Goal: Task Accomplishment & Management: Complete application form

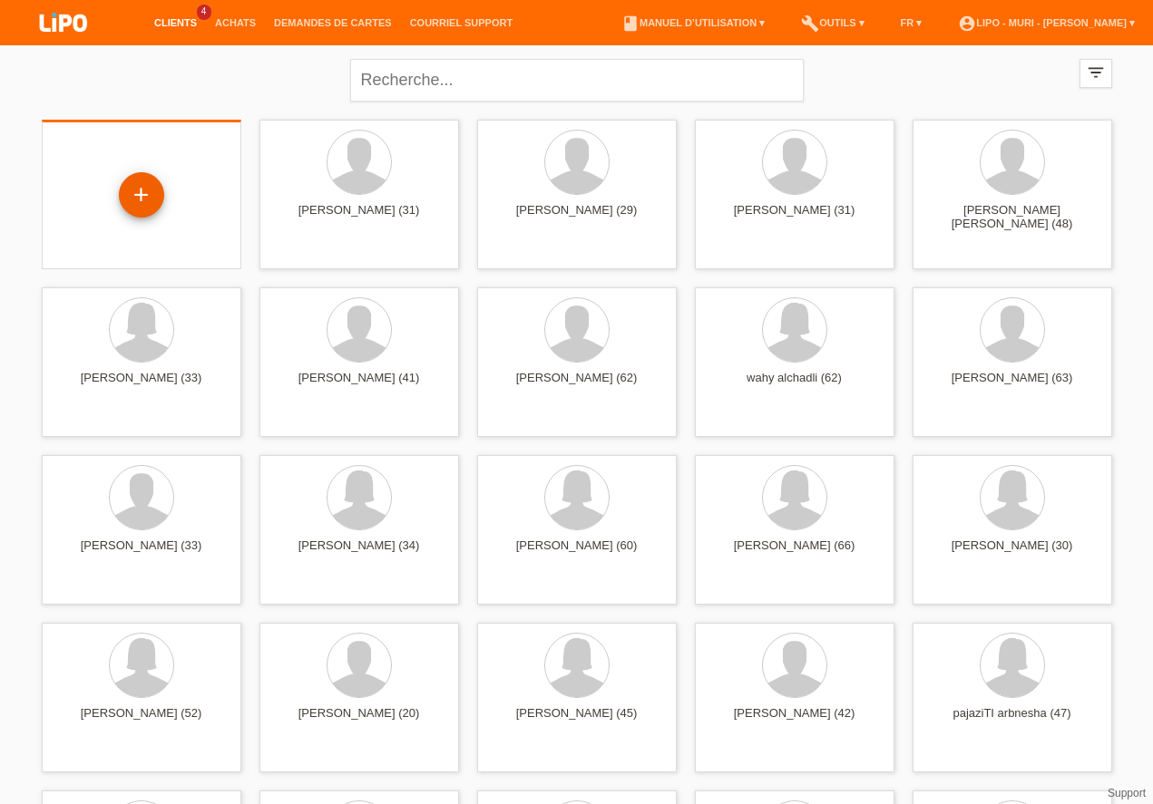
click at [147, 212] on div "+" at bounding box center [141, 194] width 45 height 45
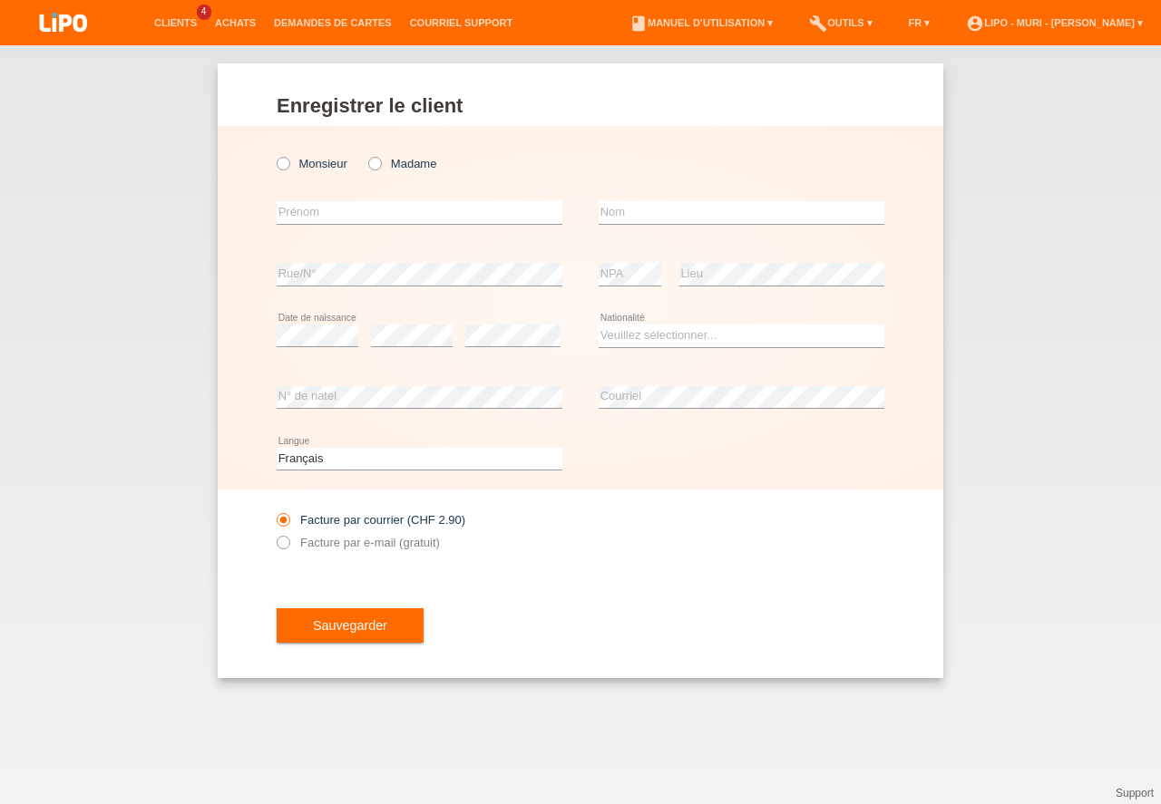
click at [384, 161] on label "Madame" at bounding box center [402, 164] width 68 height 14
click at [380, 161] on input "Madame" at bounding box center [374, 163] width 12 height 12
radio input "true"
click at [317, 227] on div "error Prénom" at bounding box center [420, 213] width 286 height 62
drag, startPoint x: 291, startPoint y: 216, endPoint x: 235, endPoint y: 243, distance: 62.5
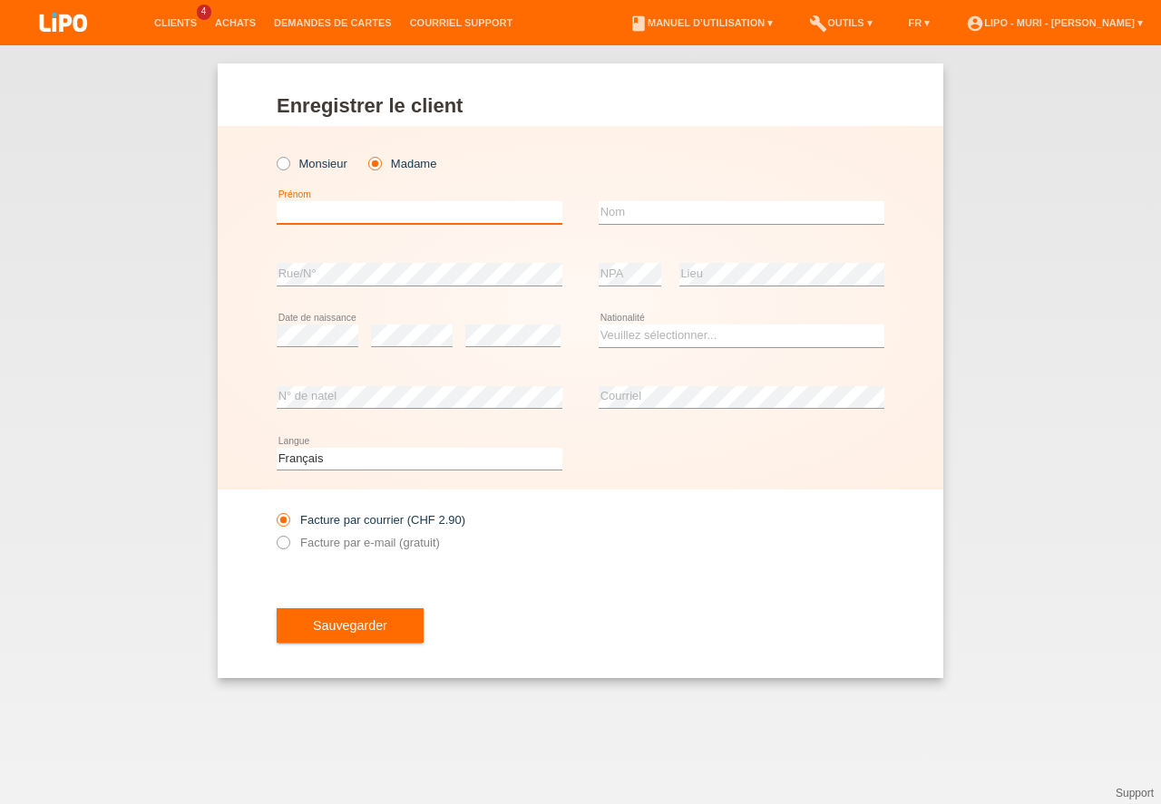
click at [292, 216] on input "text" at bounding box center [420, 212] width 286 height 23
type input "victoria"
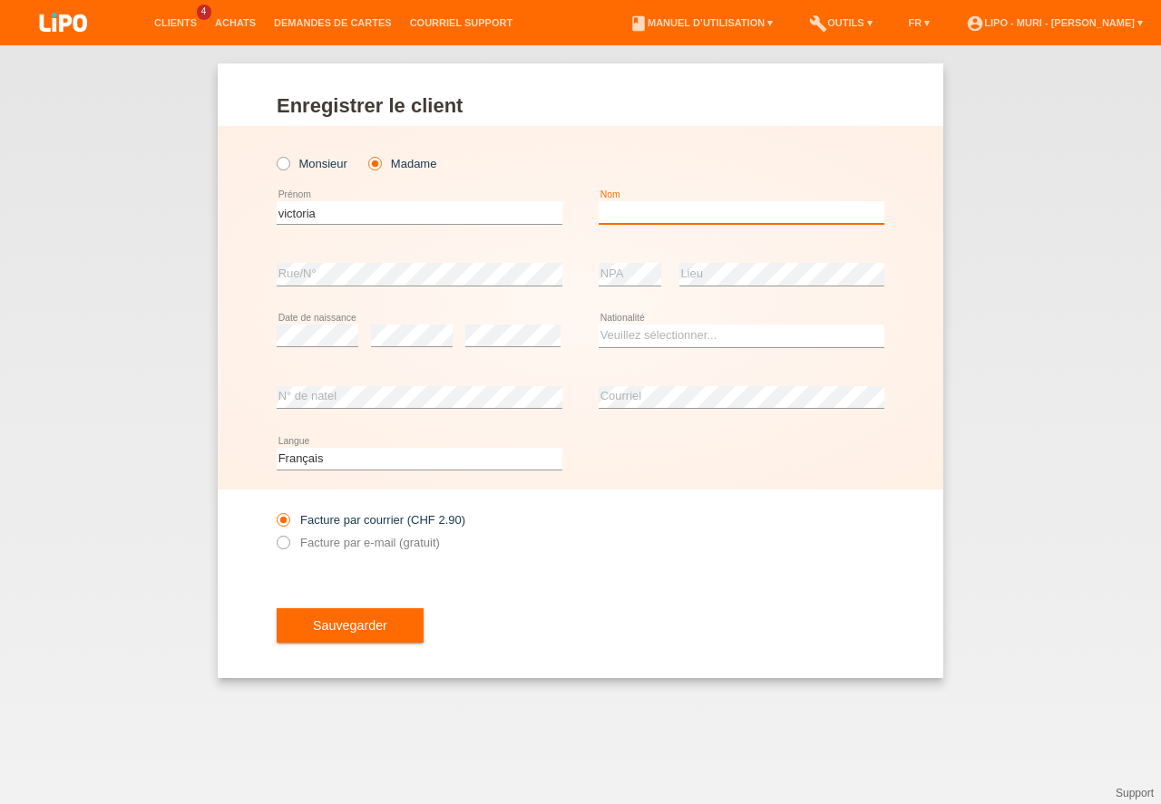
drag, startPoint x: 657, startPoint y: 203, endPoint x: 650, endPoint y: 211, distance: 10.3
click at [657, 208] on input "text" at bounding box center [742, 212] width 286 height 23
type input "vicente"
click at [664, 340] on select "Veuillez sélectionner... Suisse Allemagne Autriche Liechtenstein ------------ A…" at bounding box center [742, 336] width 286 height 22
drag, startPoint x: 667, startPoint y: 648, endPoint x: 650, endPoint y: 499, distance: 149.6
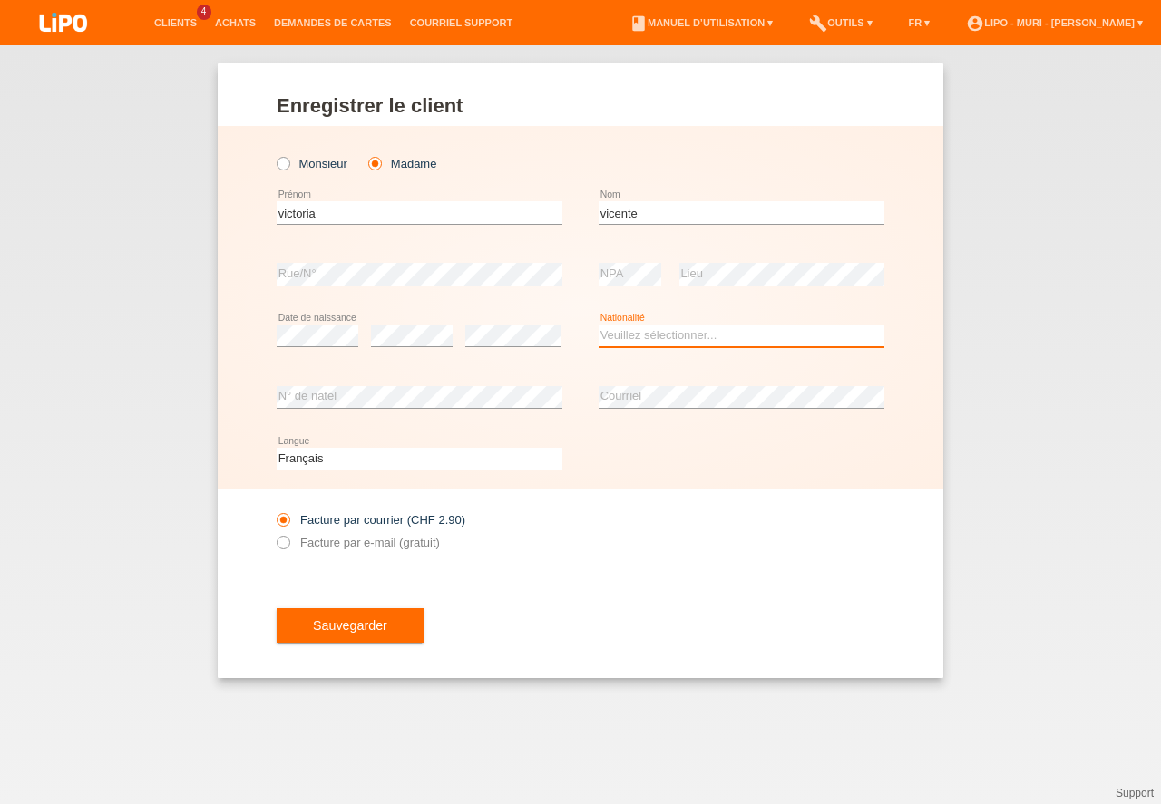
select select "CG"
click at [0, 0] on option "Congo" at bounding box center [0, 0] width 0 height 0
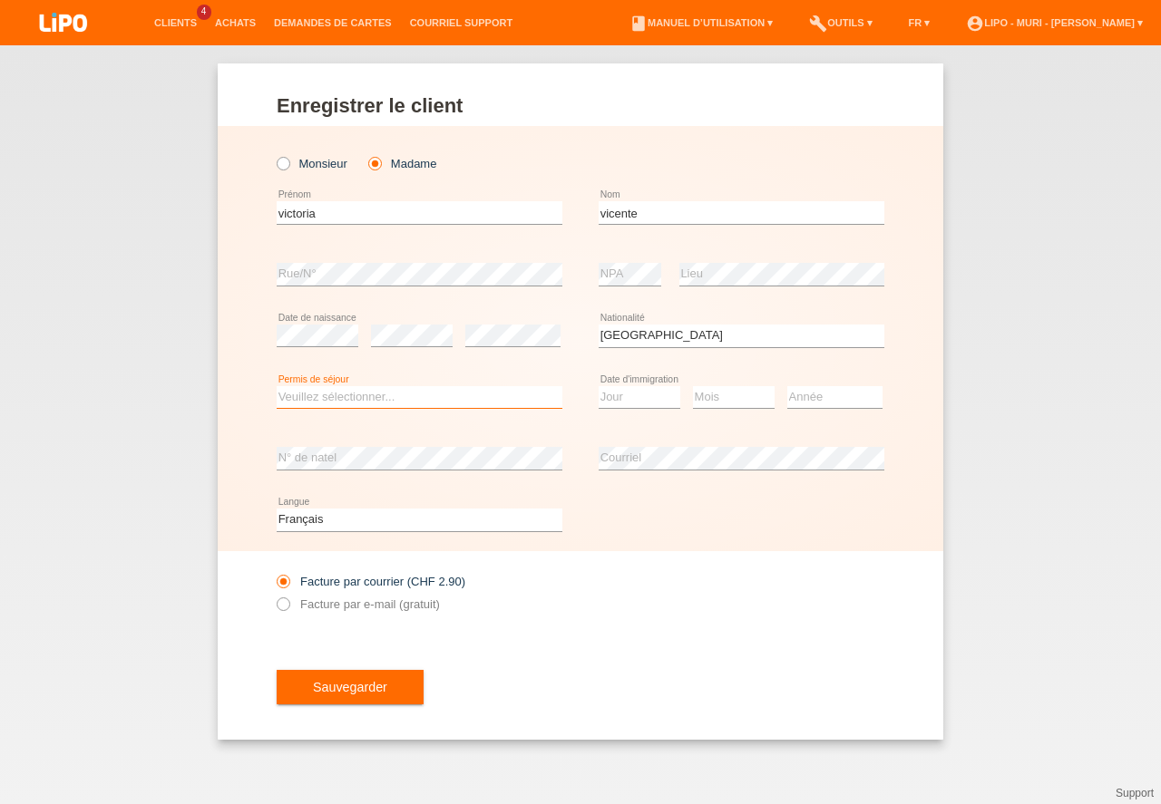
click at [411, 395] on select "Veuillez sélectionner... C B B - Statut de réfugié Autre" at bounding box center [420, 397] width 286 height 22
click at [659, 402] on select "Jour 01 02 03 04 05 06 07 08 09 10 11" at bounding box center [640, 397] width 82 height 22
click at [659, 396] on select "Jour 01 02 03 04 05 06 07 08 09 10 11" at bounding box center [640, 397] width 82 height 22
select select "09"
click at [0, 0] on option "09" at bounding box center [0, 0] width 0 height 0
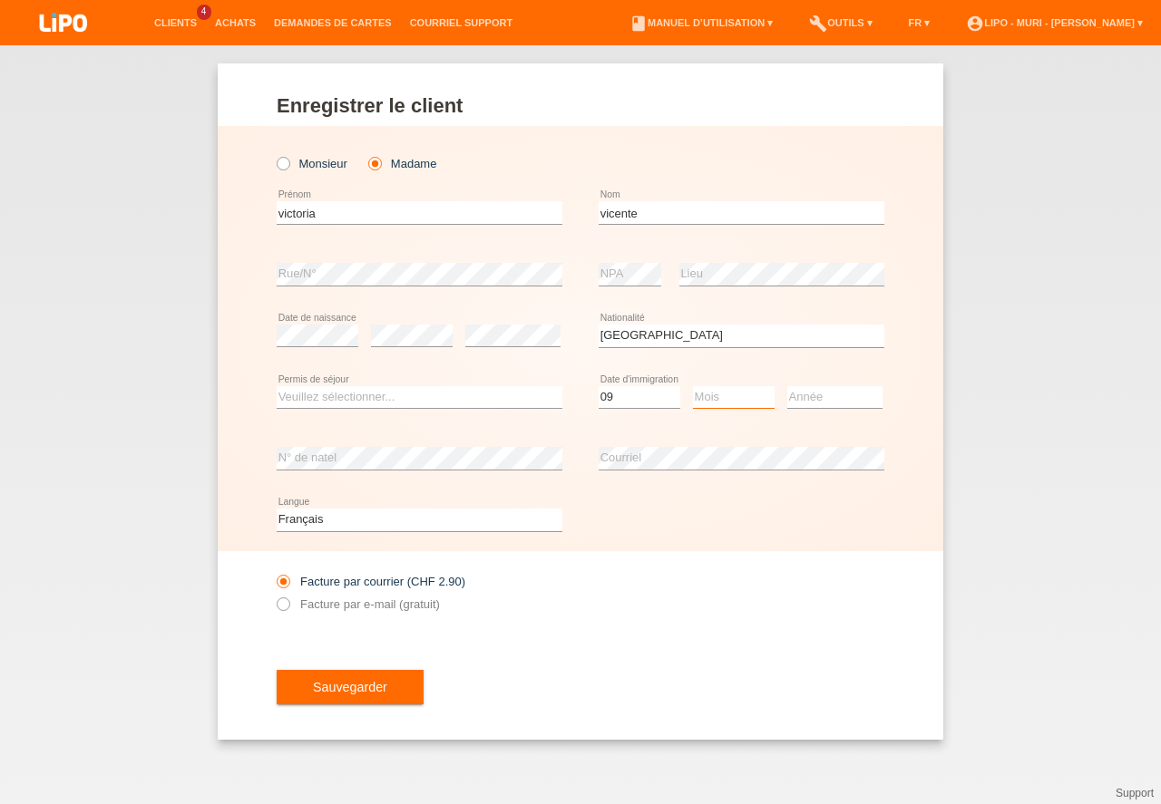
click at [702, 398] on select "Mois 01 02 03 04 05 06 07 08 09 10 11" at bounding box center [734, 397] width 82 height 22
select select "03"
click at [0, 0] on option "03" at bounding box center [0, 0] width 0 height 0
click at [826, 402] on select "Année 2025 2024 2023 2022 2021 2020 2019 2018 2017 2016 2015 2014 2013 2012 201…" at bounding box center [834, 397] width 95 height 22
select select "2007"
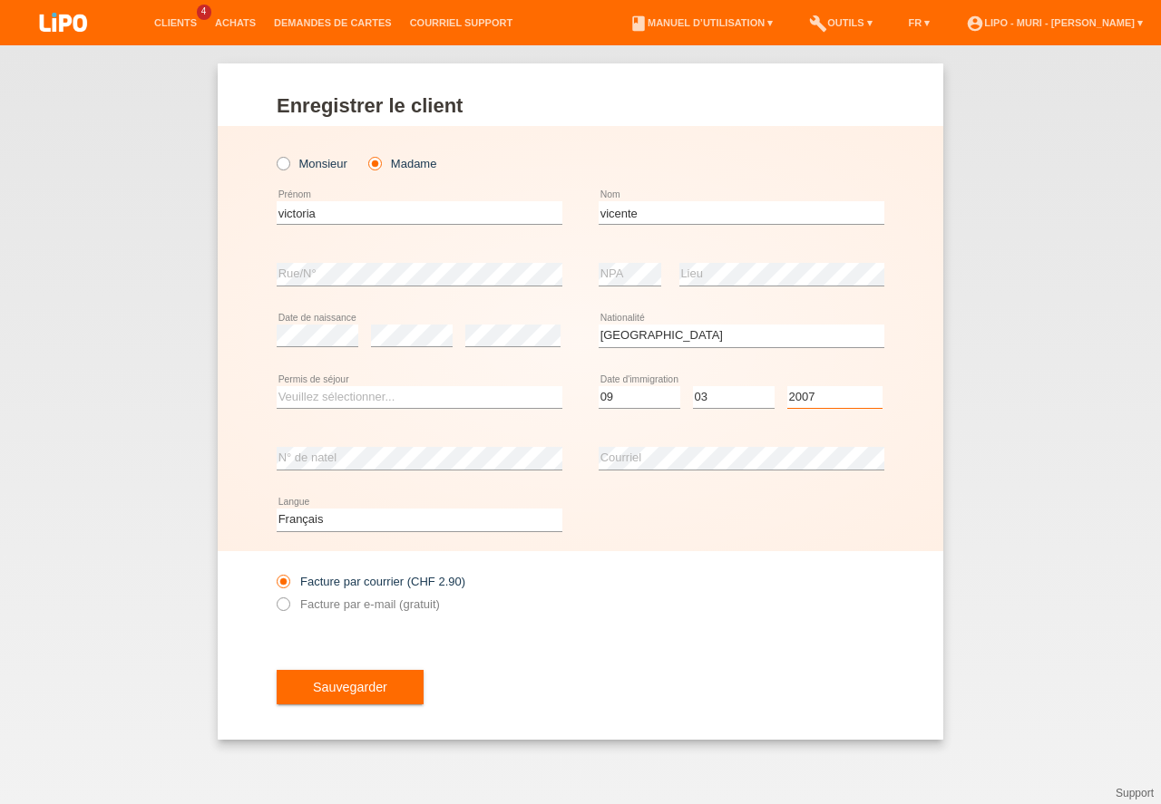
click at [0, 0] on option "2007" at bounding box center [0, 0] width 0 height 0
drag, startPoint x: 284, startPoint y: 603, endPoint x: 306, endPoint y: 637, distance: 40.0
click at [274, 595] on icon at bounding box center [274, 595] width 0 height 0
click at [284, 604] on input "Facture par e-mail (gratuit)" at bounding box center [283, 609] width 12 height 23
radio input "true"
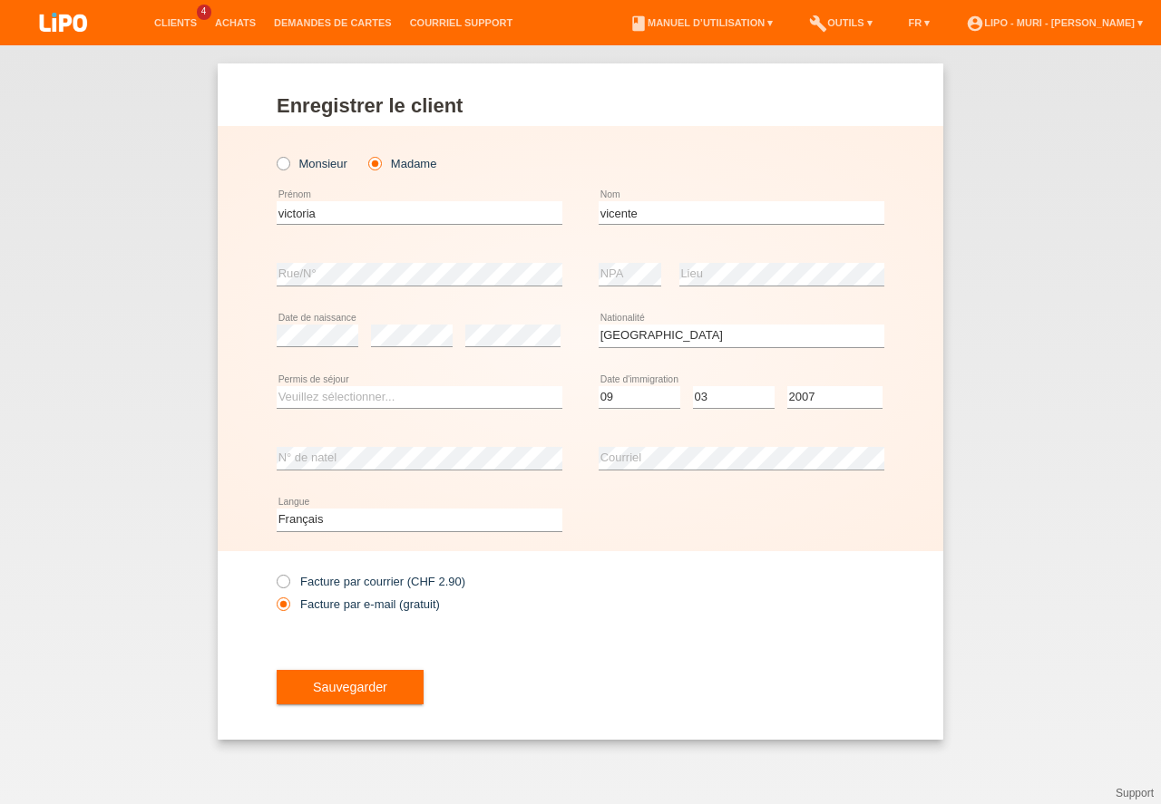
click at [339, 682] on button "Sauvegarder" at bounding box center [350, 687] width 147 height 34
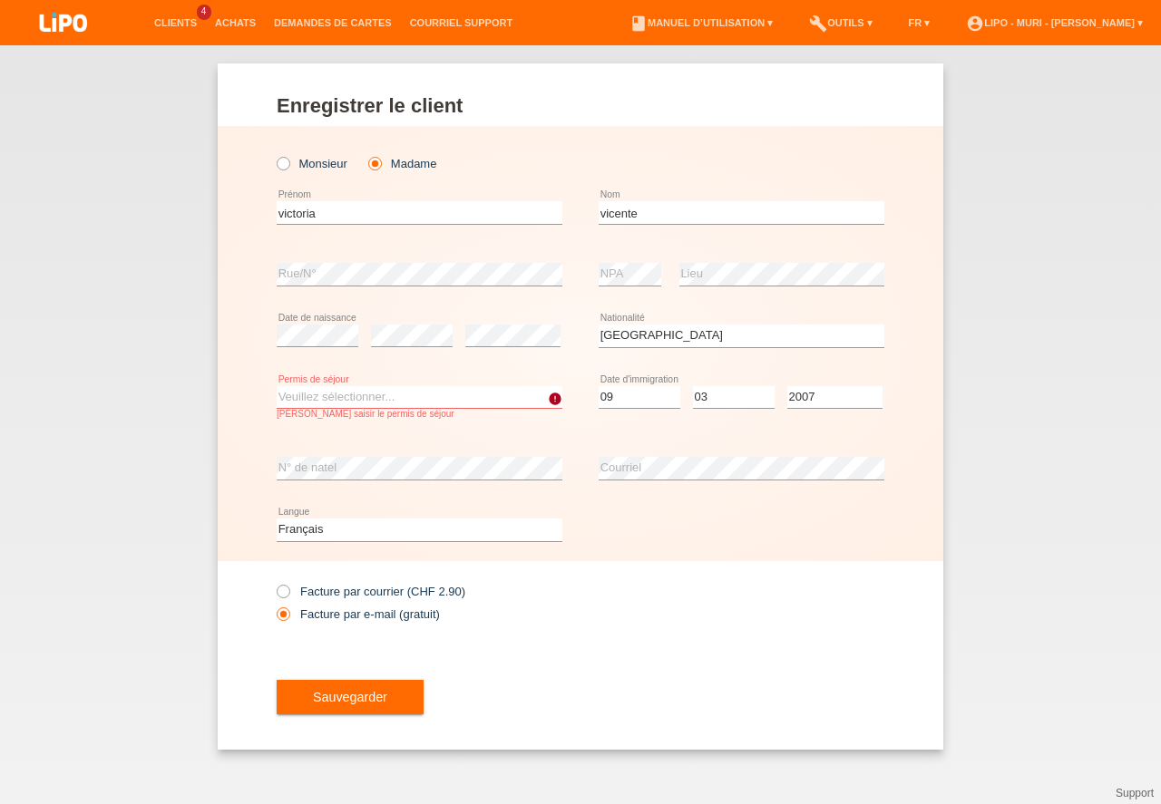
click at [370, 402] on select "Veuillez sélectionner... C B B - Statut de réfugié Autre" at bounding box center [420, 397] width 286 height 22
select select "C"
click at [0, 0] on option "C" at bounding box center [0, 0] width 0 height 0
click at [360, 704] on button "Sauvegarder" at bounding box center [350, 697] width 147 height 34
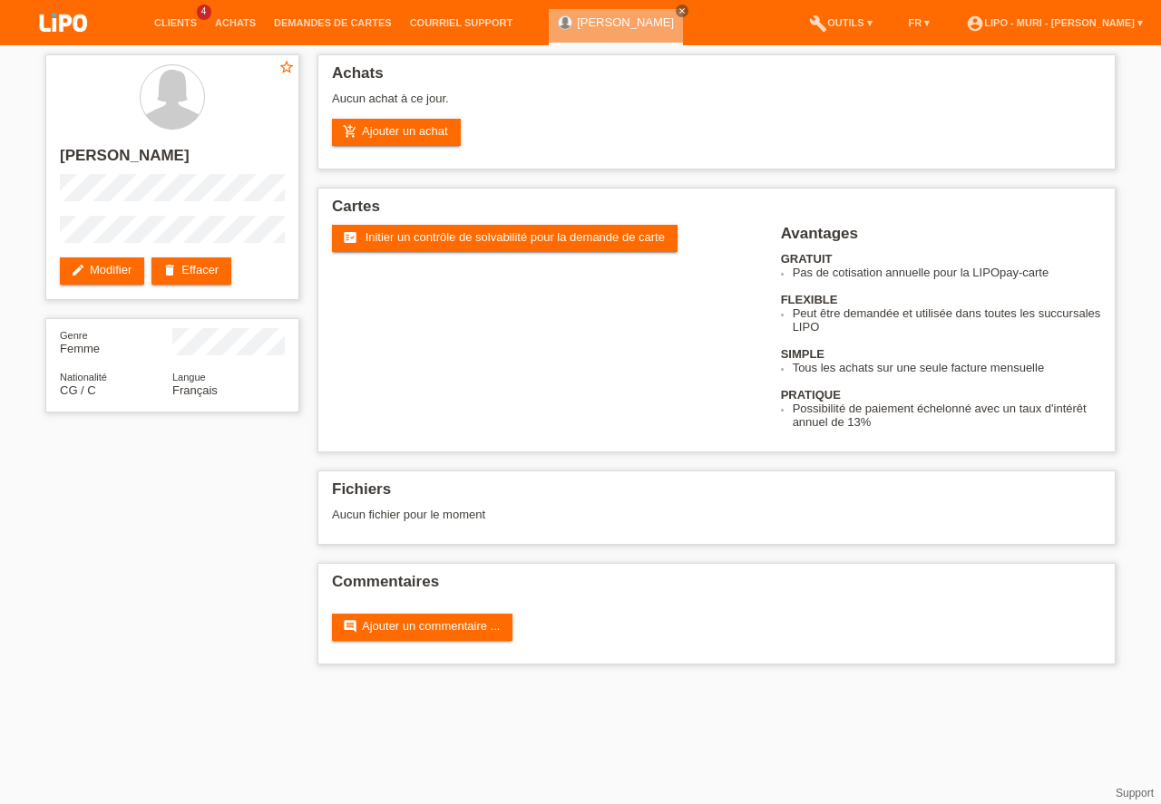
drag, startPoint x: 147, startPoint y: 551, endPoint x: 70, endPoint y: 583, distance: 83.4
click at [147, 585] on div "star_border victoria vicente edit Modifier delete Effacer Genre Femme Nationali…" at bounding box center [580, 364] width 1088 height 638
click at [378, 129] on link "add_shopping_cart Ajouter un achat" at bounding box center [396, 132] width 129 height 27
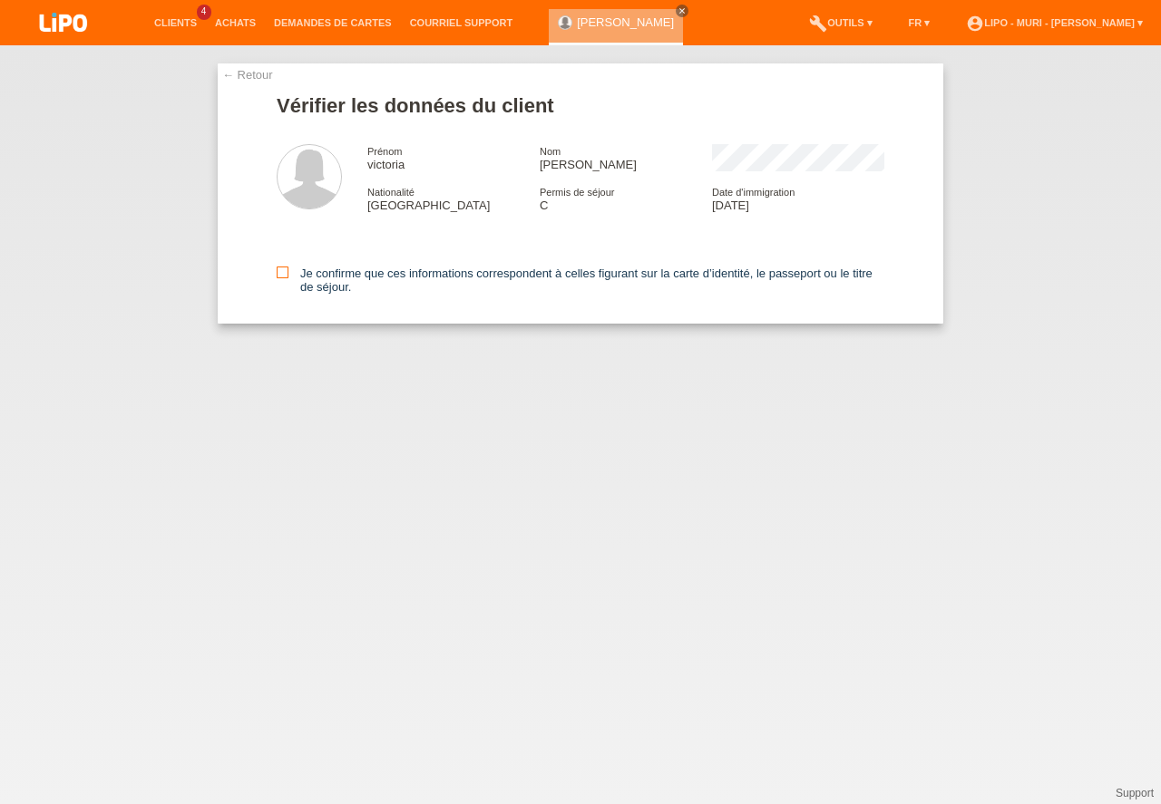
click at [282, 268] on icon at bounding box center [283, 273] width 12 height 12
click at [282, 268] on input "Je confirme que ces informations correspondent à celles figurant sur la carte d…" at bounding box center [283, 273] width 12 height 12
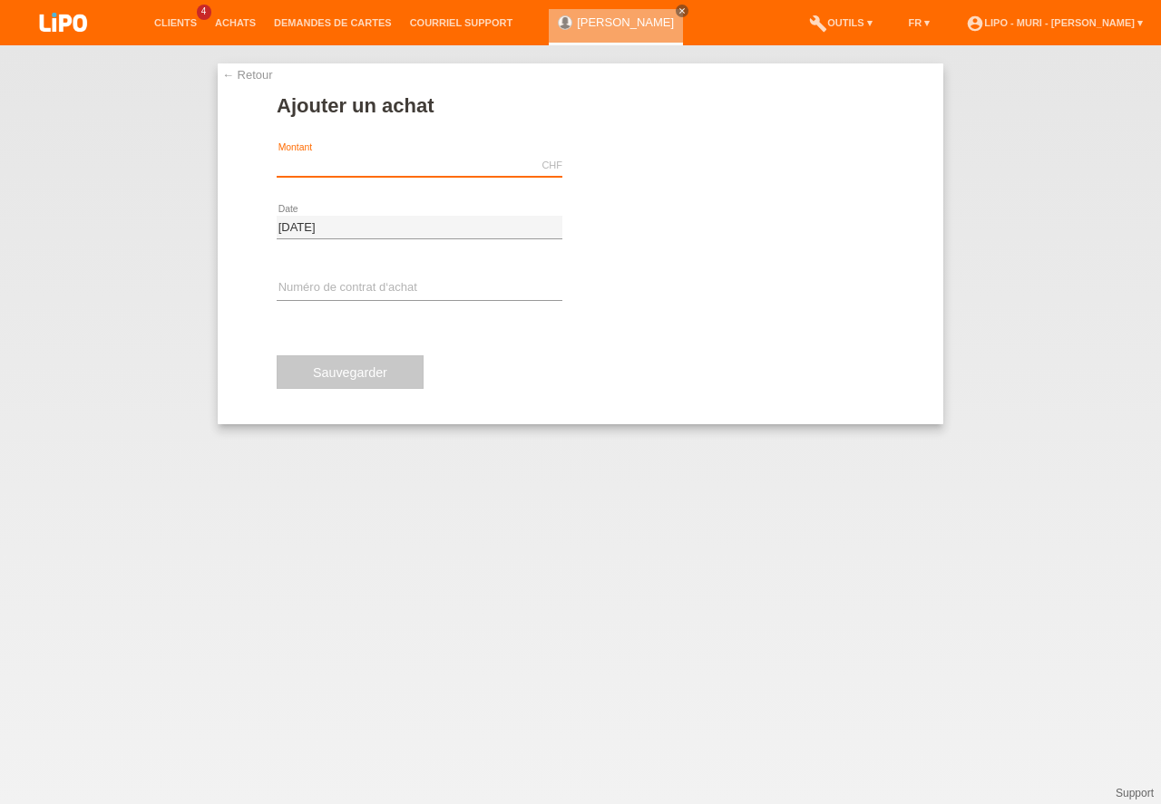
click at [338, 161] on input "text" at bounding box center [420, 165] width 286 height 23
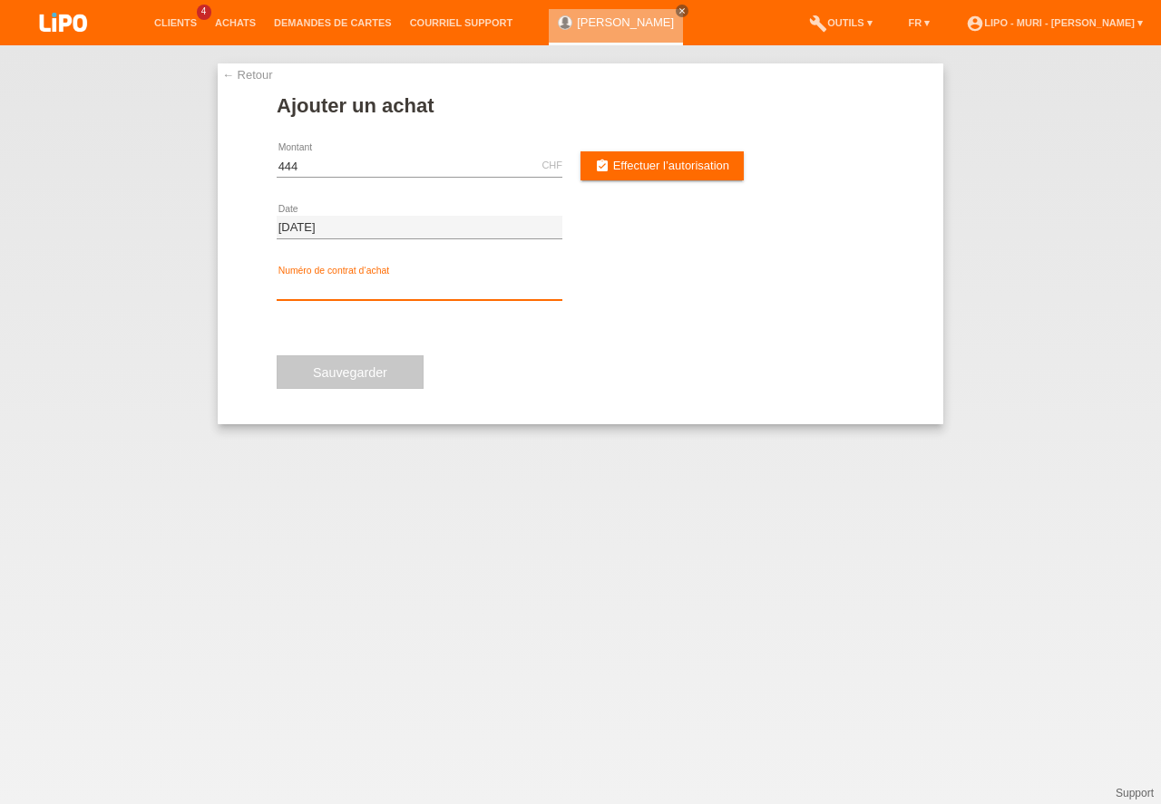
click at [356, 288] on input "text" at bounding box center [420, 289] width 286 height 23
type input "444.00"
type input "v71366"
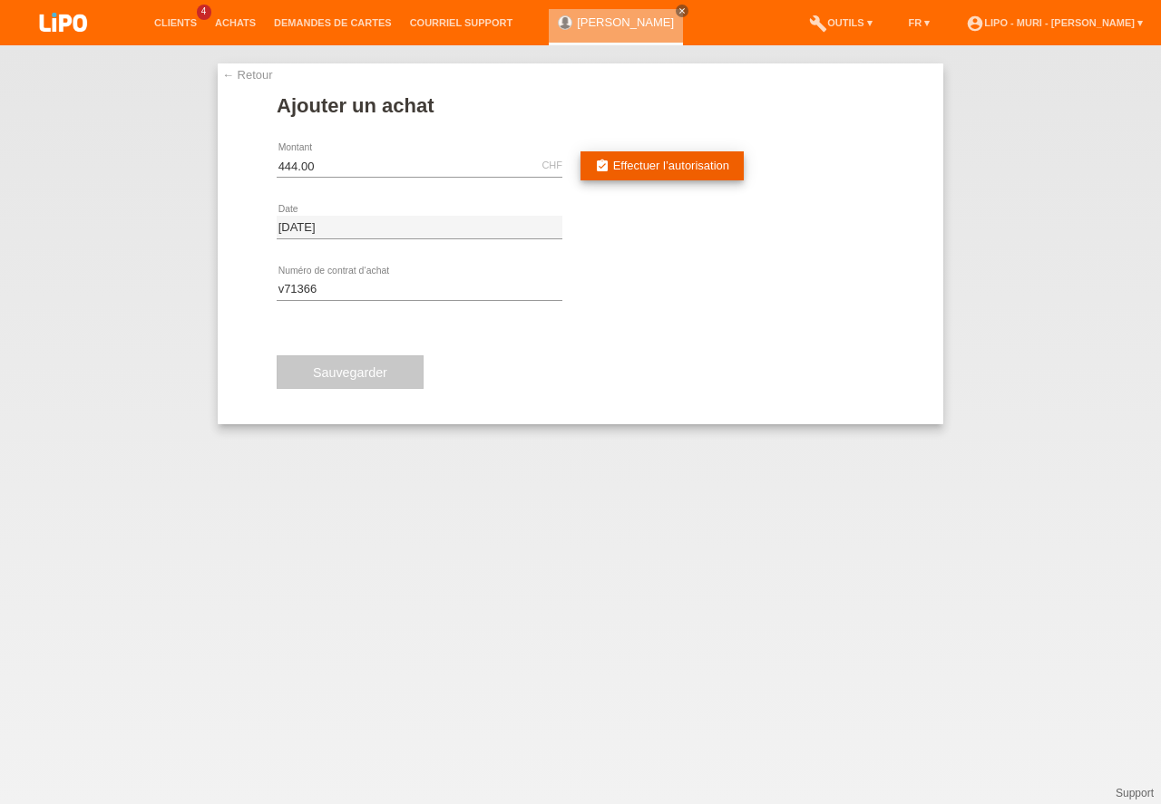
click at [646, 168] on span "Effectuer l’autorisation" at bounding box center [671, 166] width 116 height 14
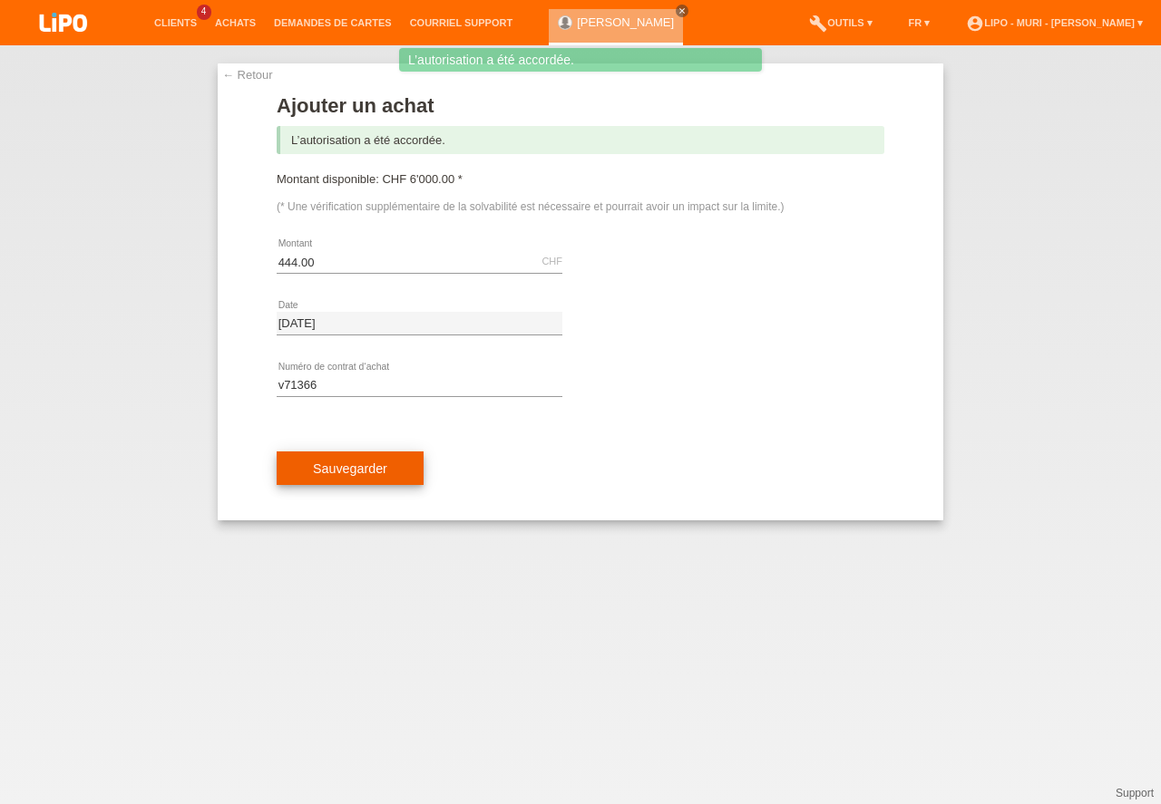
click at [354, 477] on button "Sauvegarder" at bounding box center [350, 469] width 147 height 34
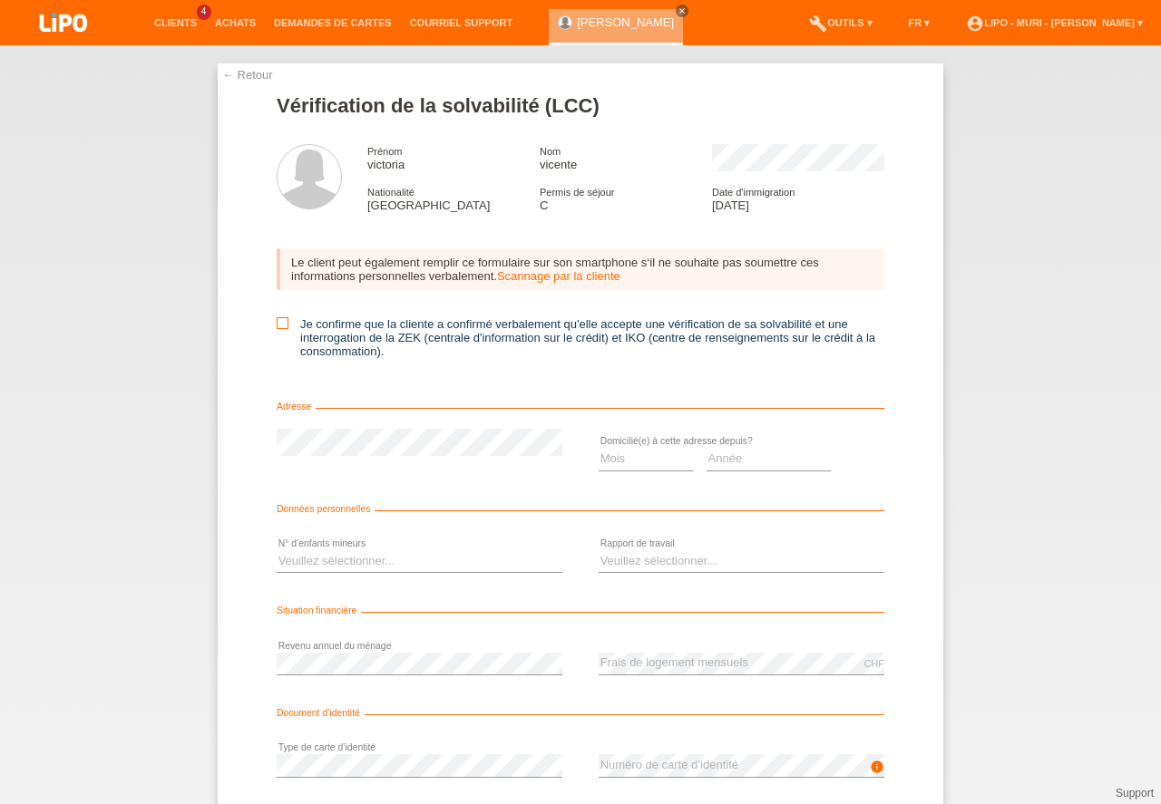
click at [280, 326] on icon at bounding box center [283, 323] width 12 height 12
click at [280, 326] on input "Je confirme que la cliente a confirmé verbalement qu'elle accepte une vérificat…" at bounding box center [283, 323] width 12 height 12
checkbox input "true"
click at [616, 468] on select "Mois 01 02 03 04 05 06 07 08 09 10" at bounding box center [646, 459] width 94 height 22
select select "09"
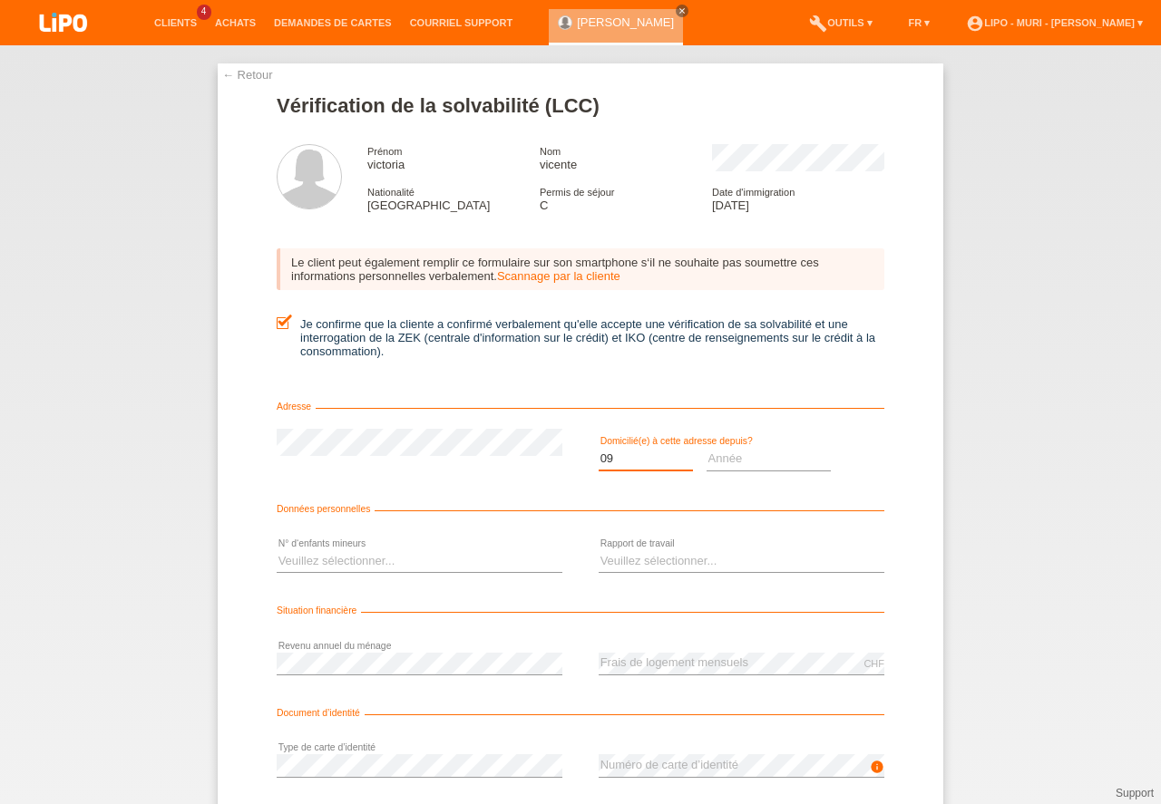
click at [0, 0] on option "09" at bounding box center [0, 0] width 0 height 0
click at [722, 463] on select "Année 2025 2024 2023 2022 2021 2020 2019 2018 2017 2016 2015 2014 2013 2012 201…" at bounding box center [769, 459] width 125 height 22
select select "2022"
click at [0, 0] on option "2022" at bounding box center [0, 0] width 0 height 0
click at [366, 558] on select "Veuillez sélectionner... 0 1 2 3 4 5 6 7 8 9" at bounding box center [420, 562] width 286 height 22
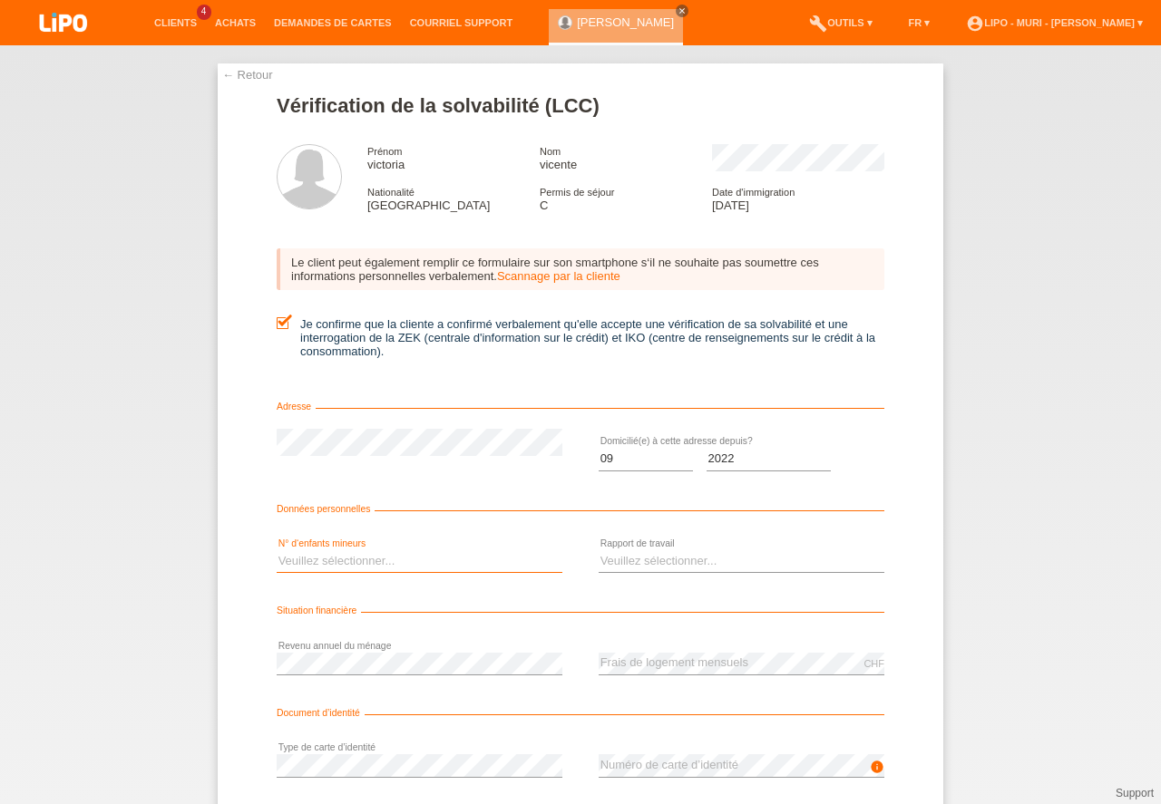
select select "0"
click at [0, 0] on option "0" at bounding box center [0, 0] width 0 height 0
click at [665, 551] on select "Veuillez sélectionner... A durée indéterminée A durée déterminée Apprenti/étudi…" at bounding box center [742, 562] width 286 height 22
click at [662, 554] on select "Veuillez sélectionner... A durée indéterminée A durée déterminée Apprenti/étudi…" at bounding box center [742, 562] width 286 height 22
select select "UNLIMITED"
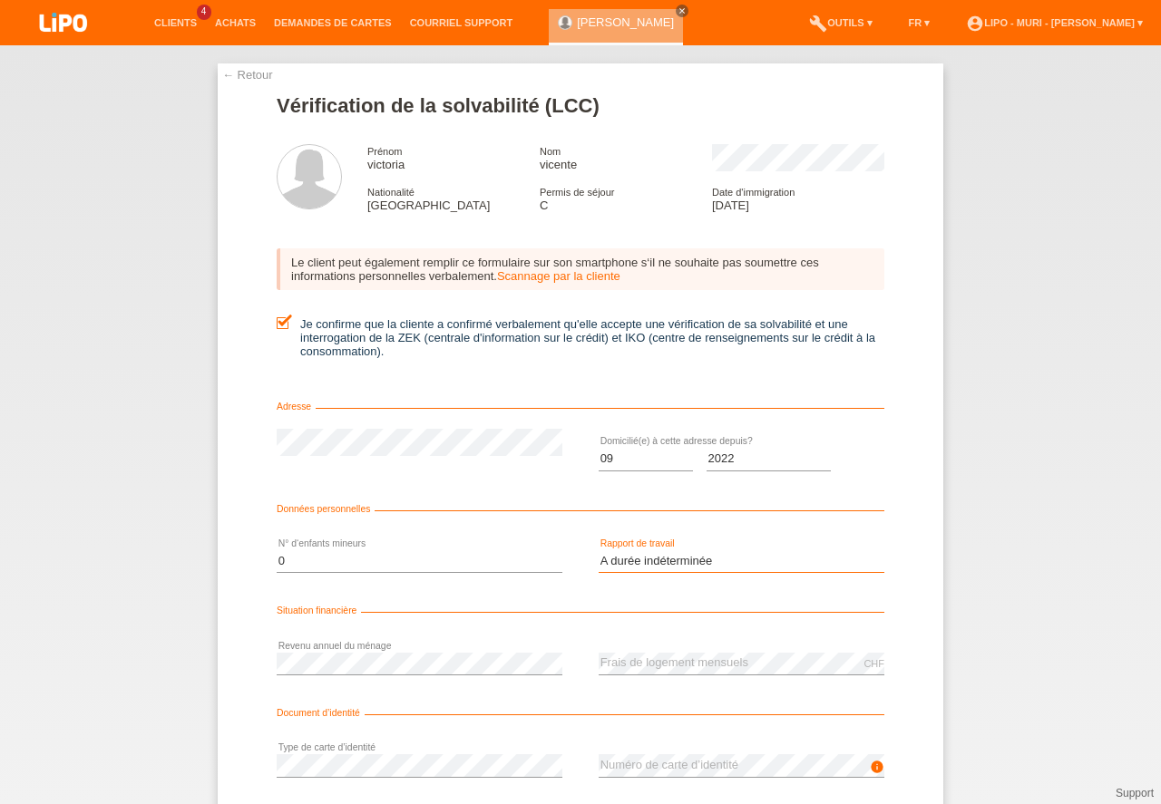
click at [0, 0] on option "A durée indéterminée" at bounding box center [0, 0] width 0 height 0
click at [626, 754] on div "info error Numéro de carte d’identité" at bounding box center [742, 767] width 286 height 62
drag, startPoint x: 1147, startPoint y: 655, endPoint x: 1154, endPoint y: 800, distance: 145.3
click at [1160, 804] on div "← Retour Vérification de la solvabilité (LCC) Prénom victoria Nom vicente Natio…" at bounding box center [580, 424] width 1161 height 759
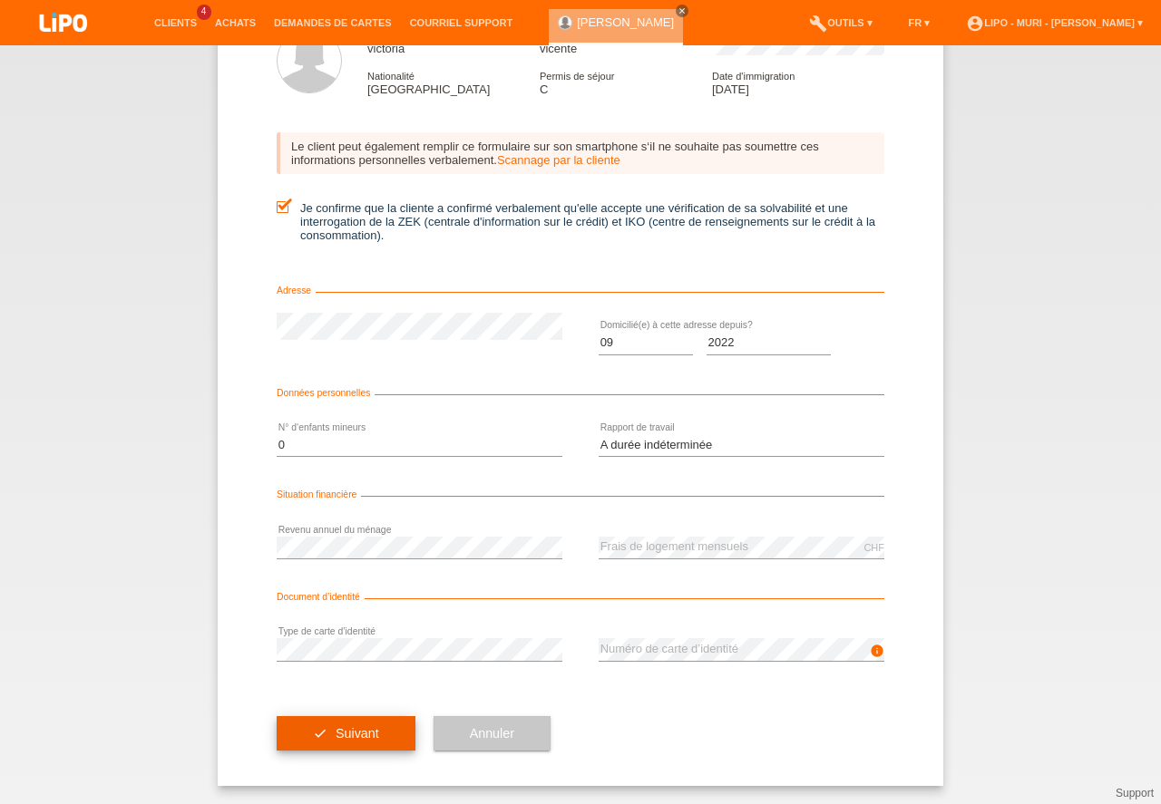
click at [305, 739] on button "check Suivant" at bounding box center [346, 734] width 139 height 34
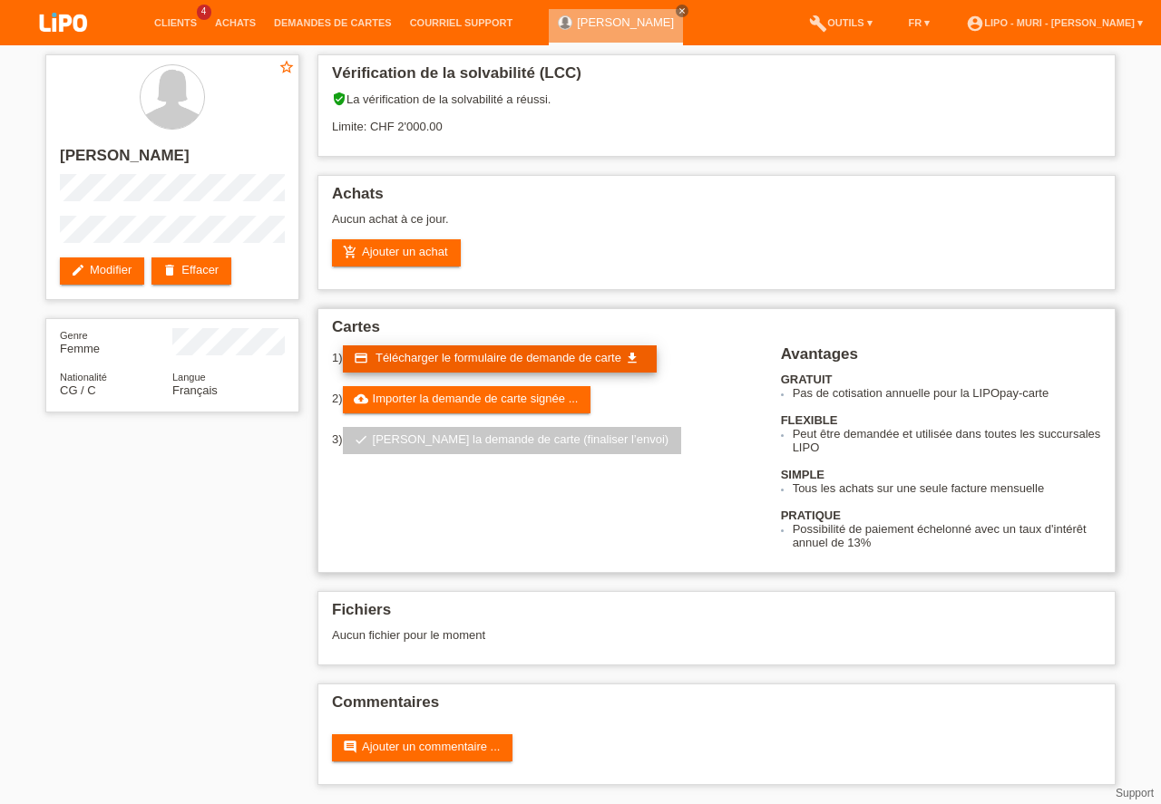
click at [472, 354] on span "Télécharger le formulaire de demande de carte" at bounding box center [498, 358] width 246 height 14
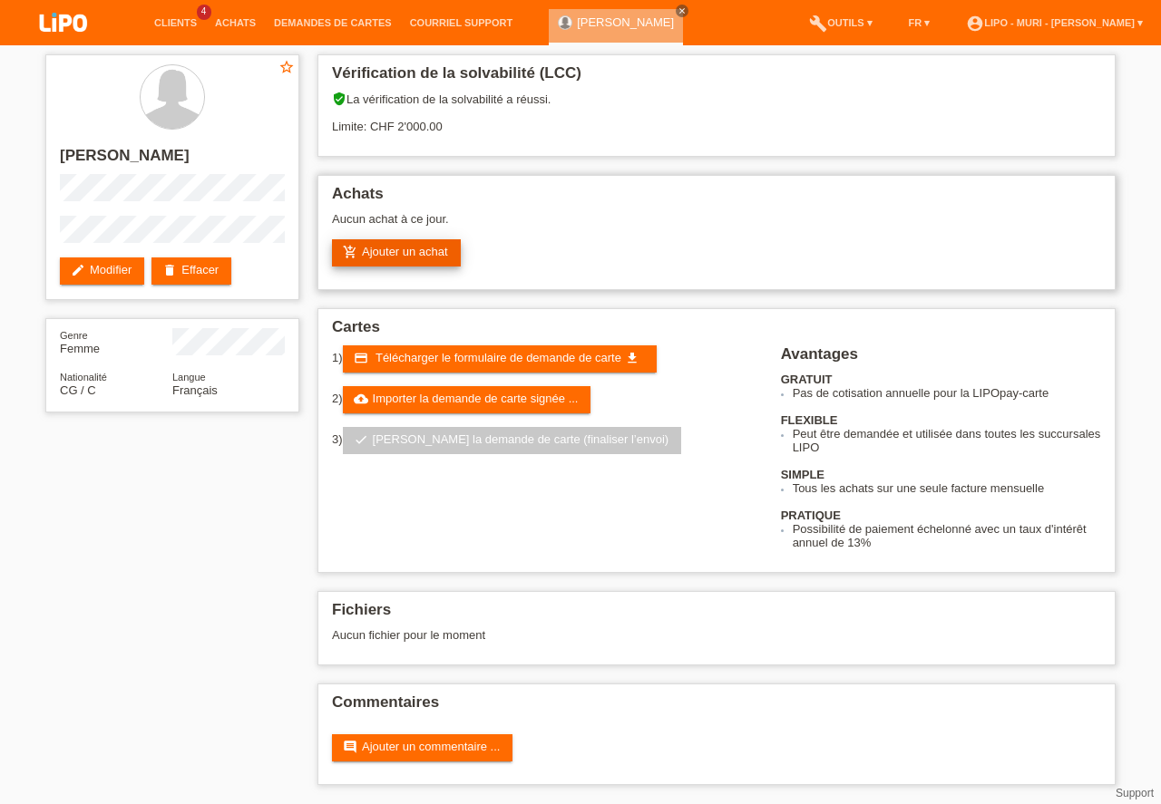
click at [377, 251] on link "add_shopping_cart Ajouter un achat" at bounding box center [396, 252] width 129 height 27
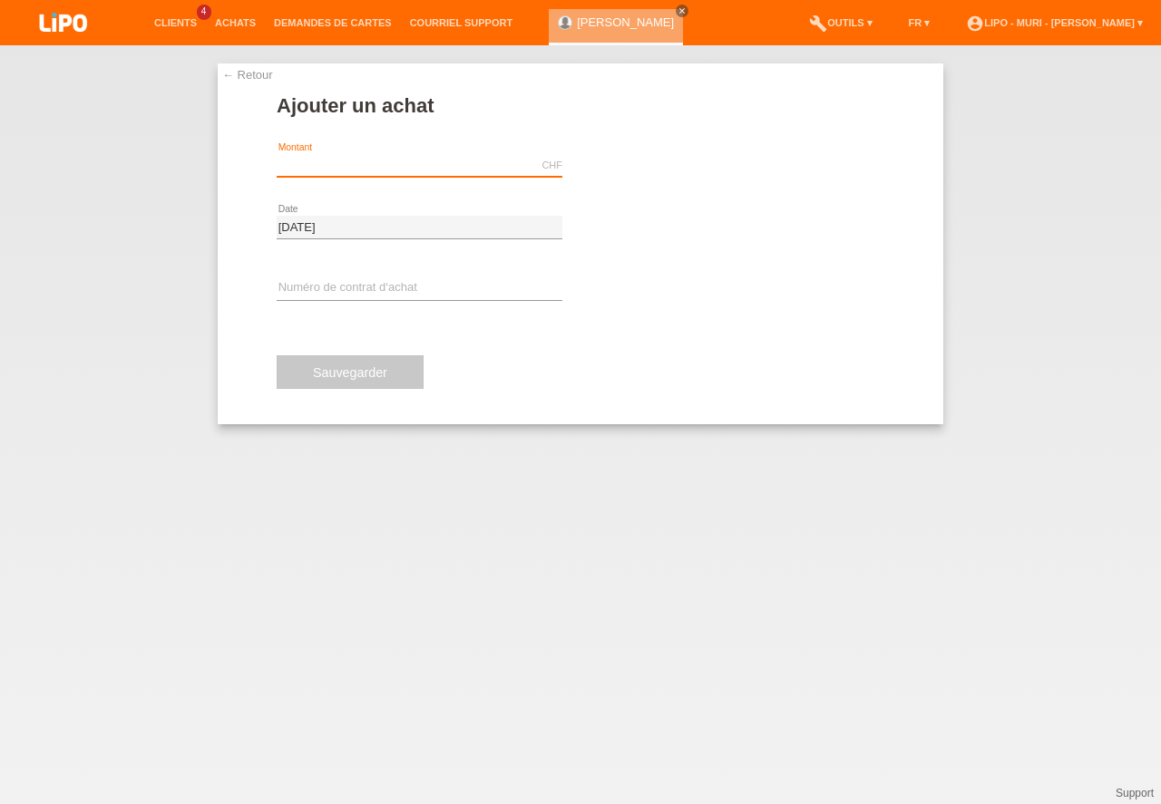
click at [380, 170] on input "text" at bounding box center [420, 165] width 286 height 23
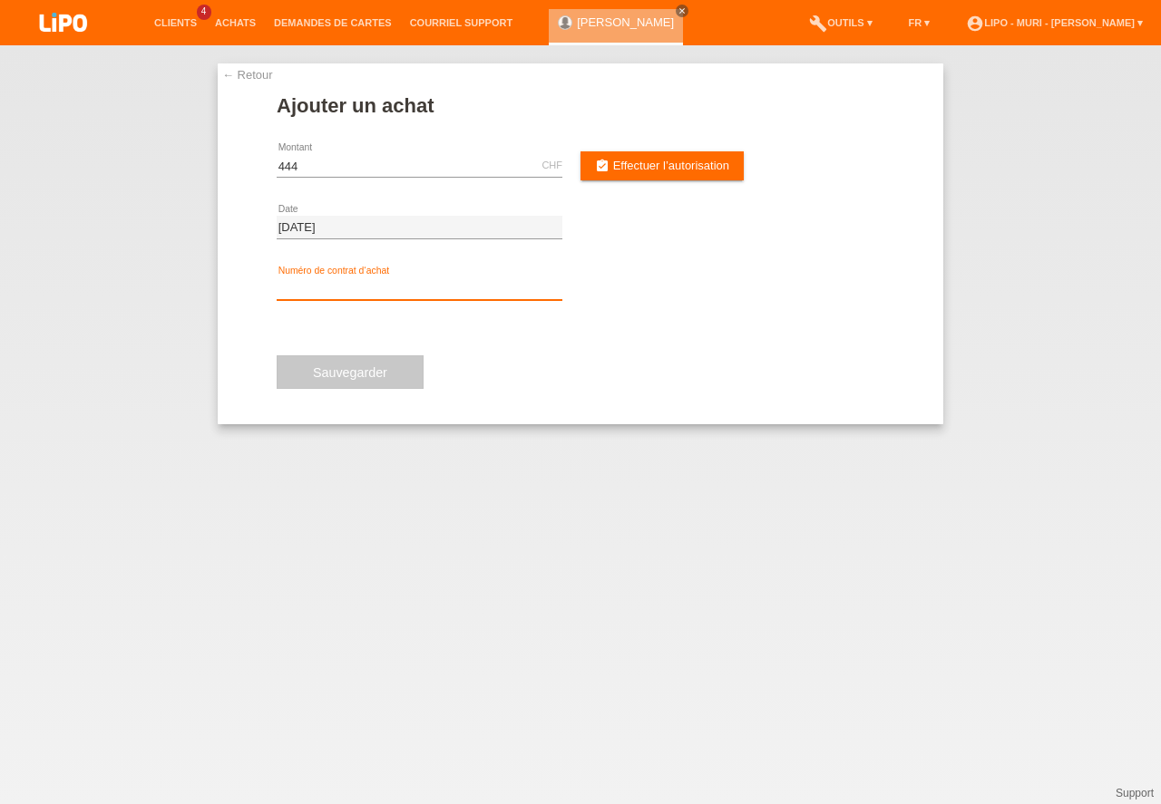
type input "444.00"
click at [336, 279] on input "text" at bounding box center [420, 289] width 286 height 23
type input "V71366"
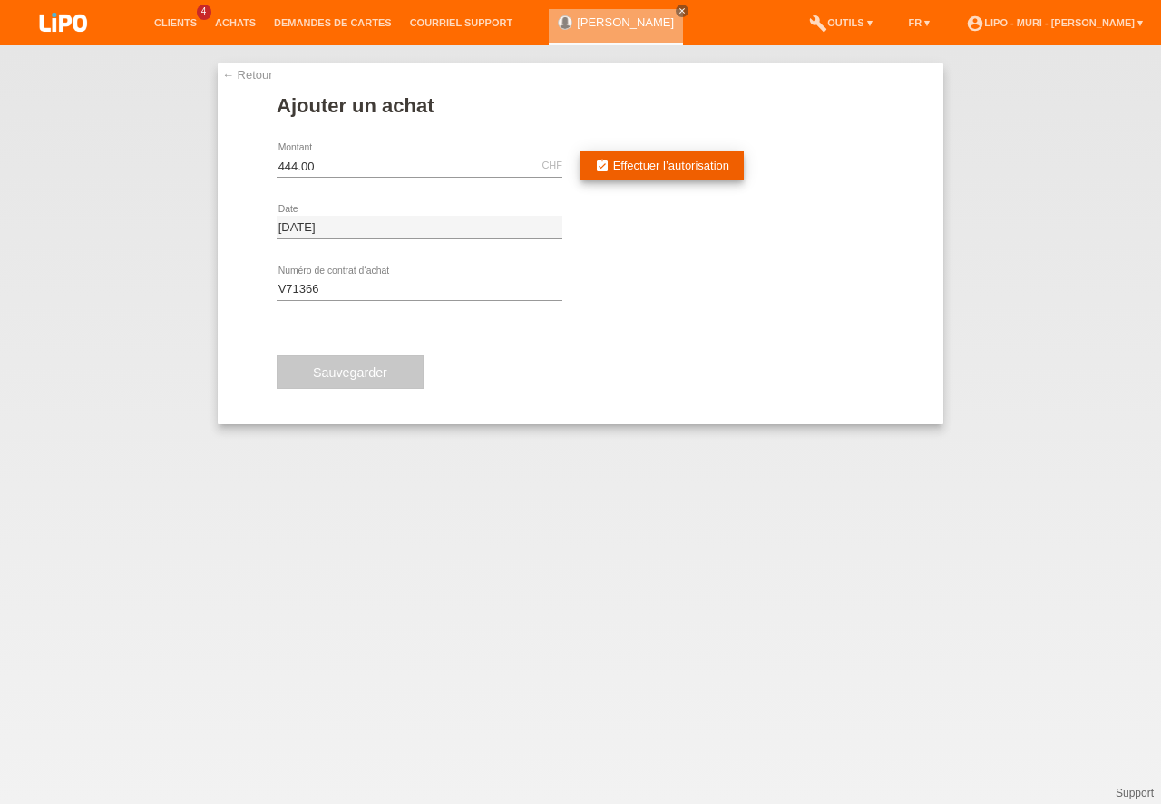
click at [633, 171] on span "Effectuer l’autorisation" at bounding box center [671, 166] width 116 height 14
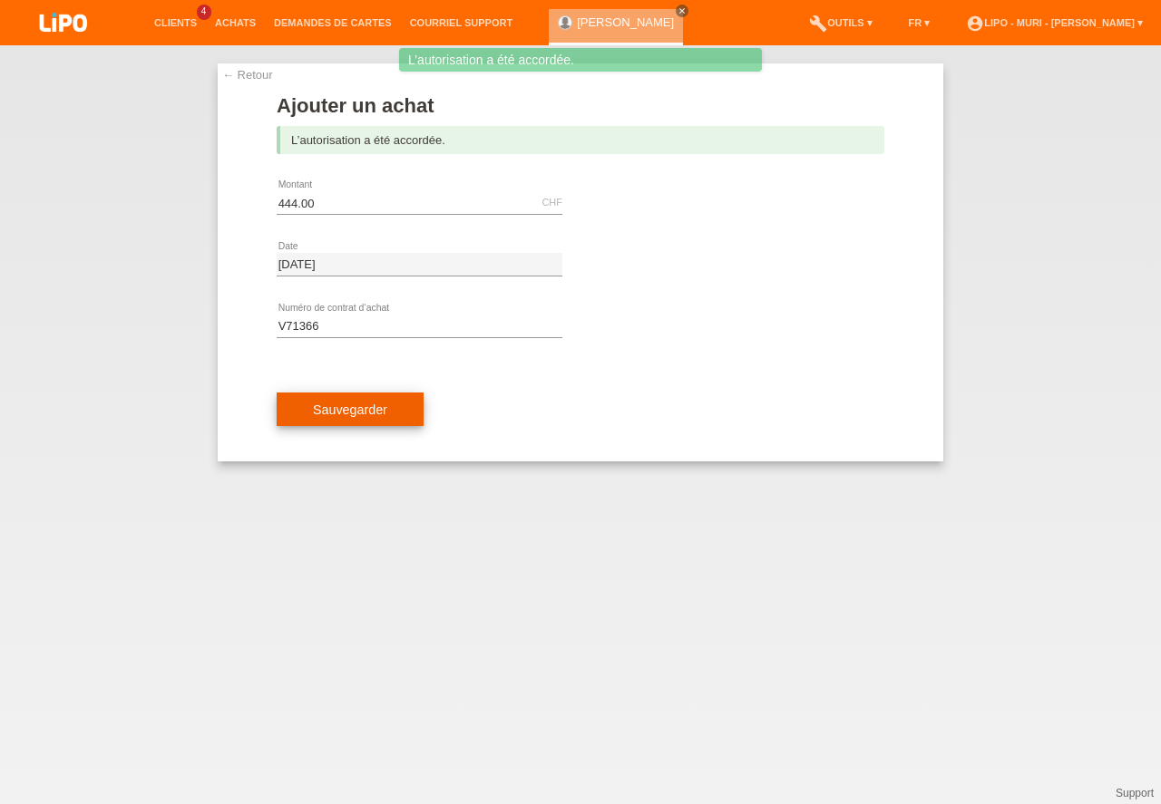
click at [362, 414] on button "Sauvegarder" at bounding box center [350, 410] width 147 height 34
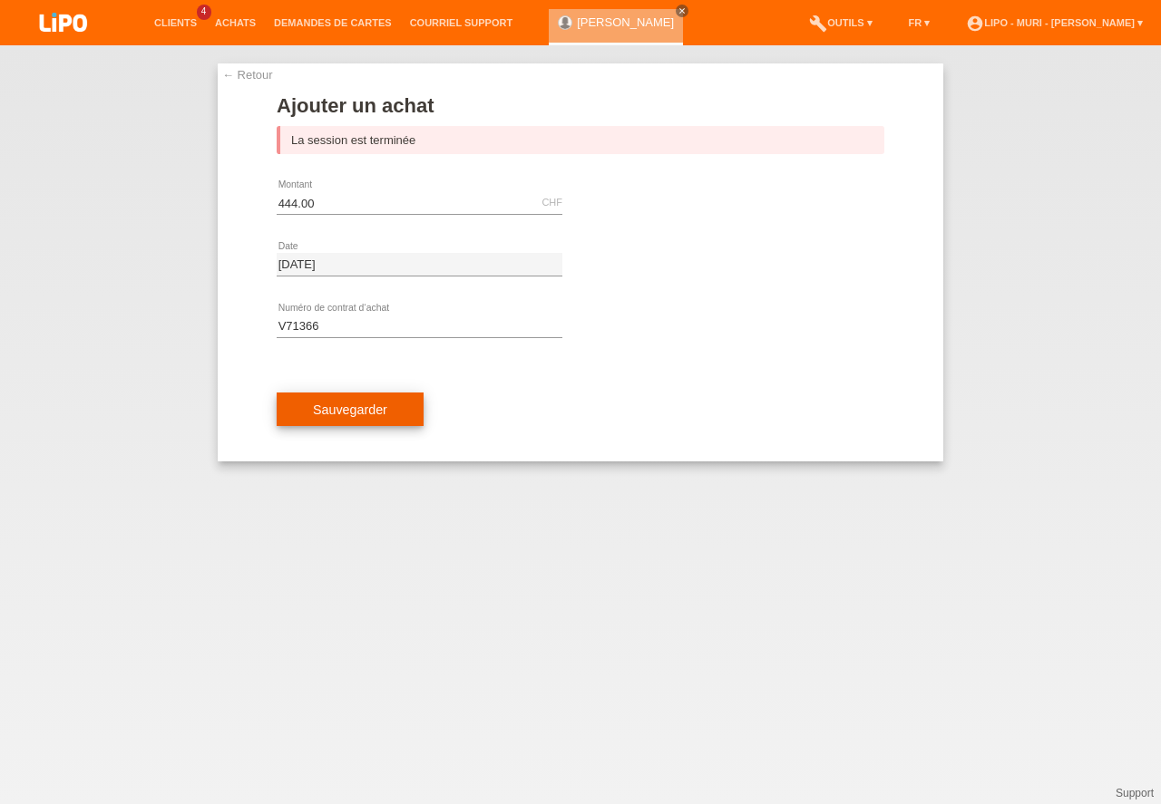
click at [342, 418] on button "Sauvegarder" at bounding box center [350, 410] width 147 height 34
click at [233, 76] on link "← Retour" at bounding box center [247, 75] width 51 height 14
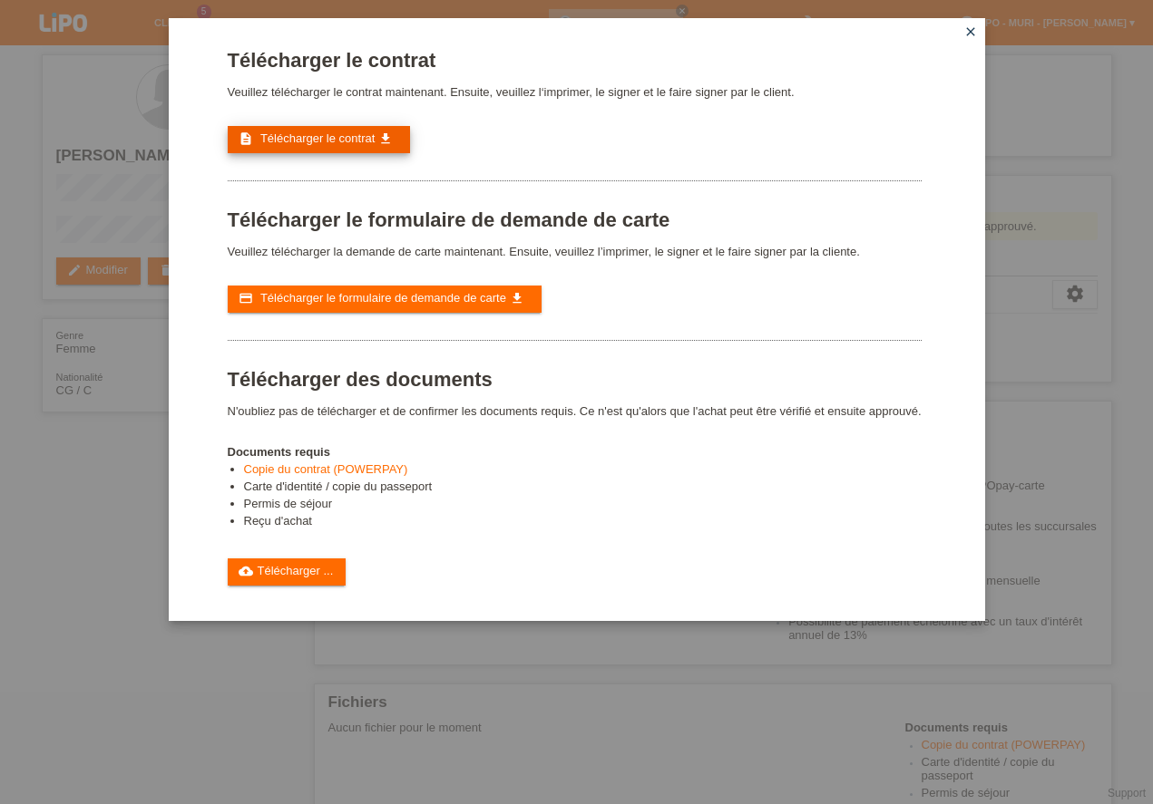
click at [297, 138] on span "Télécharger le contrat" at bounding box center [317, 139] width 114 height 14
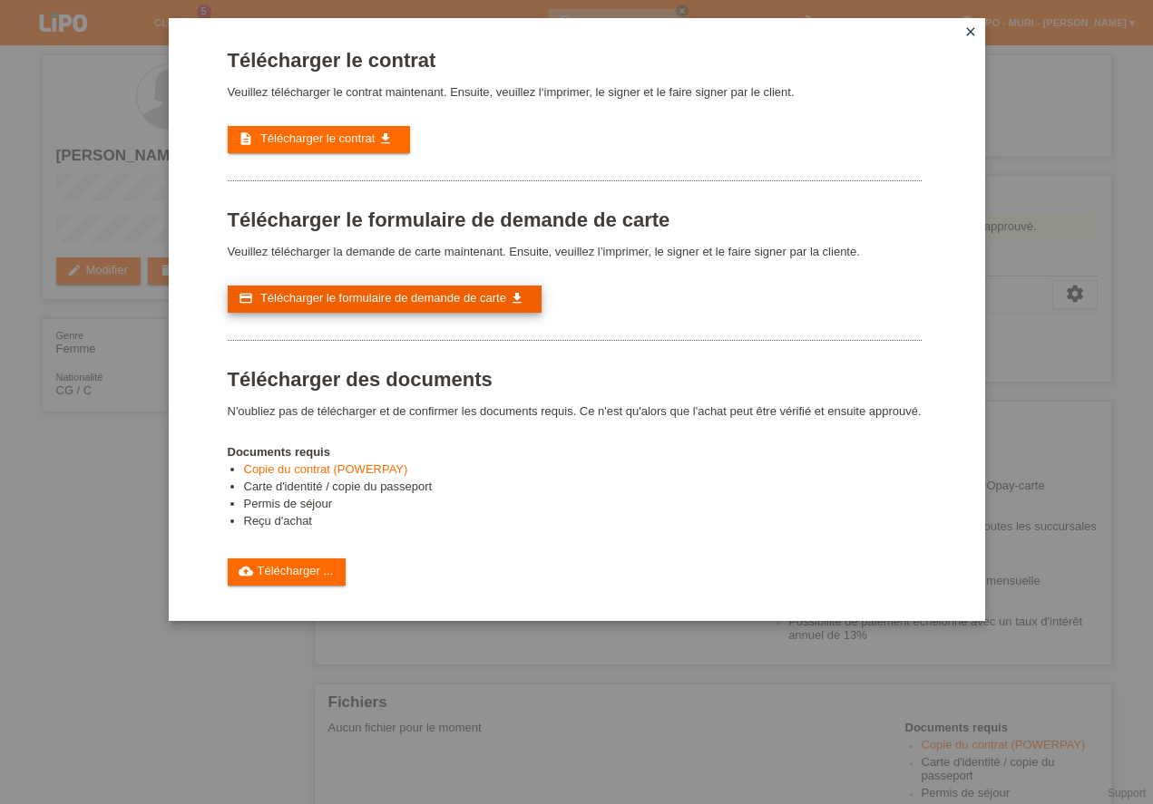
click at [362, 296] on span "Télécharger le formulaire de demande de carte" at bounding box center [383, 298] width 246 height 14
click at [973, 29] on icon "close" at bounding box center [970, 31] width 15 height 15
